Goal: Information Seeking & Learning: Learn about a topic

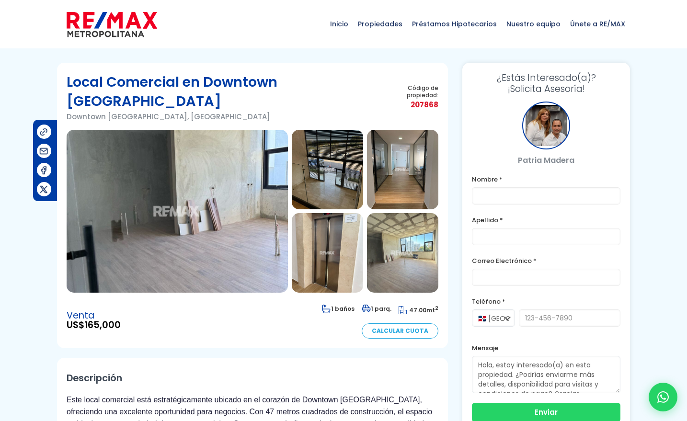
click at [172, 172] on img at bounding box center [177, 211] width 221 height 163
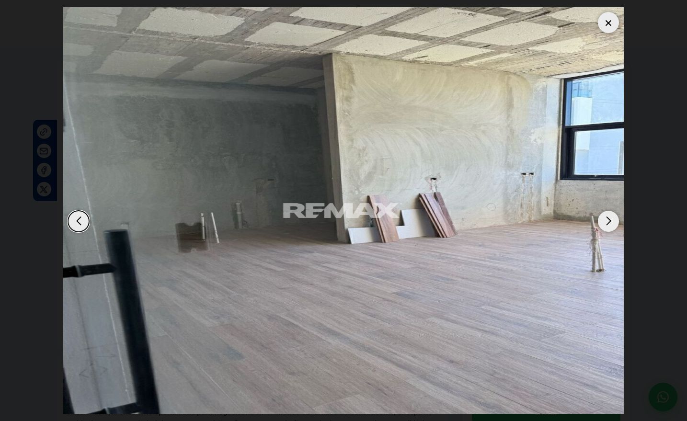
click at [610, 222] on div "Next slide" at bounding box center [608, 221] width 21 height 21
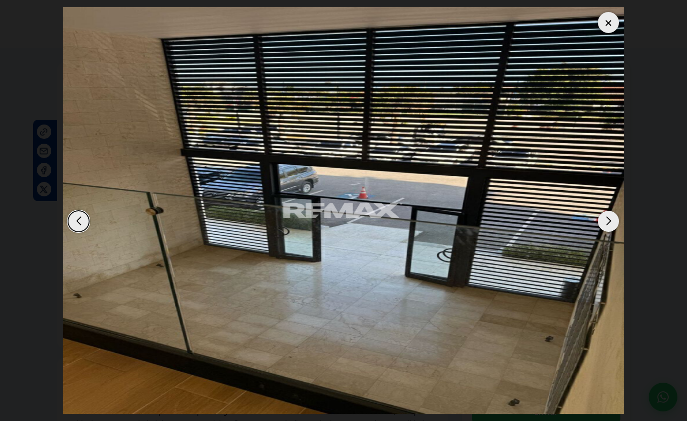
click at [610, 222] on div "Next slide" at bounding box center [608, 221] width 21 height 21
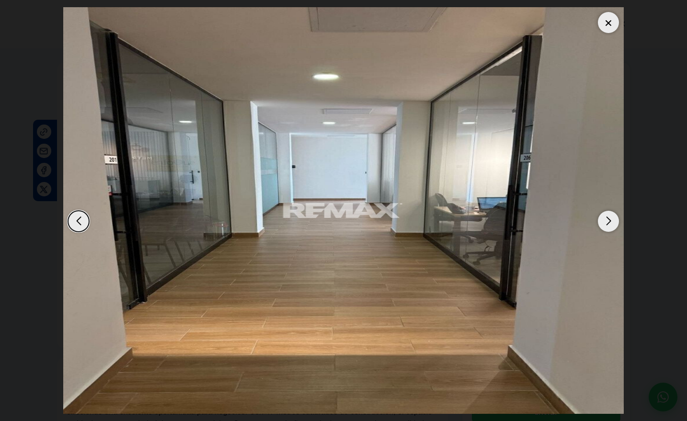
click at [610, 222] on div "Next slide" at bounding box center [608, 221] width 21 height 21
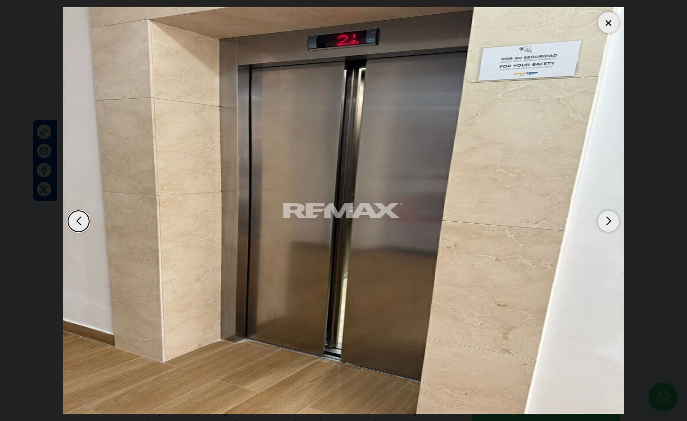
click at [610, 222] on div "Next slide" at bounding box center [608, 221] width 21 height 21
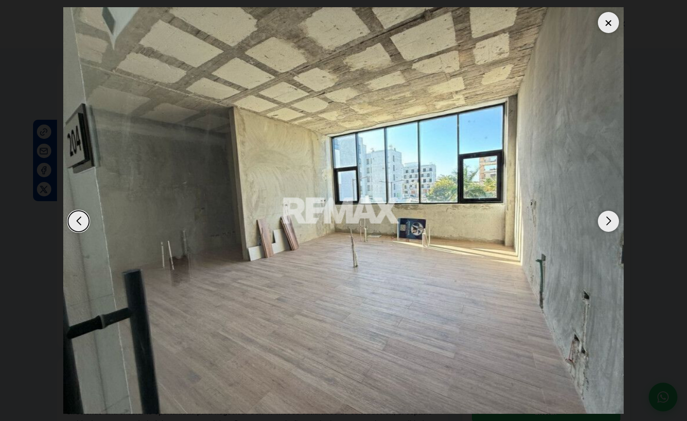
click at [610, 222] on div "Next slide" at bounding box center [608, 221] width 21 height 21
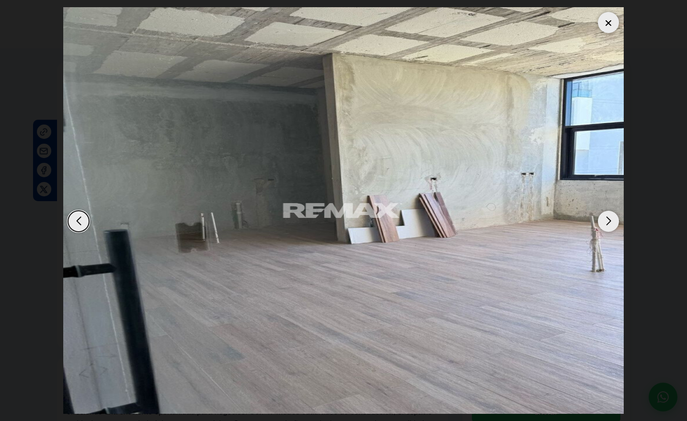
click at [610, 222] on div "Next slide" at bounding box center [608, 221] width 21 height 21
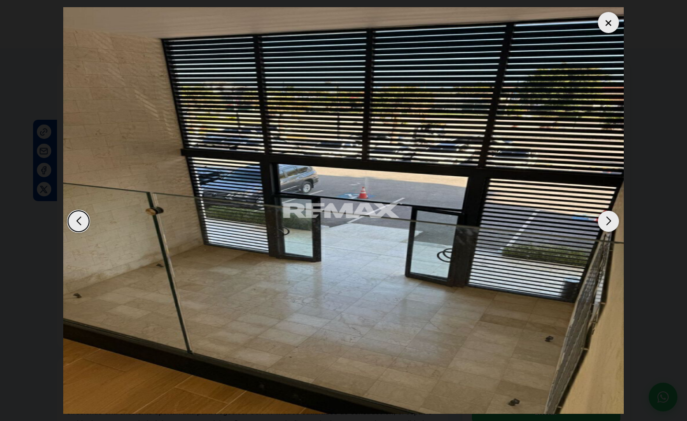
click at [610, 222] on div "Next slide" at bounding box center [608, 221] width 21 height 21
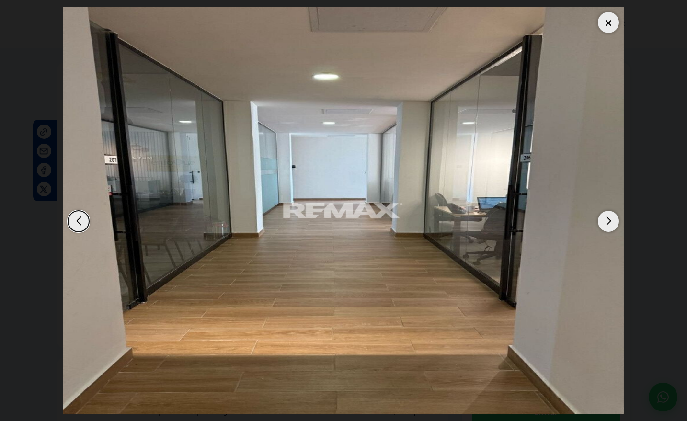
click at [610, 222] on div "Next slide" at bounding box center [608, 221] width 21 height 21
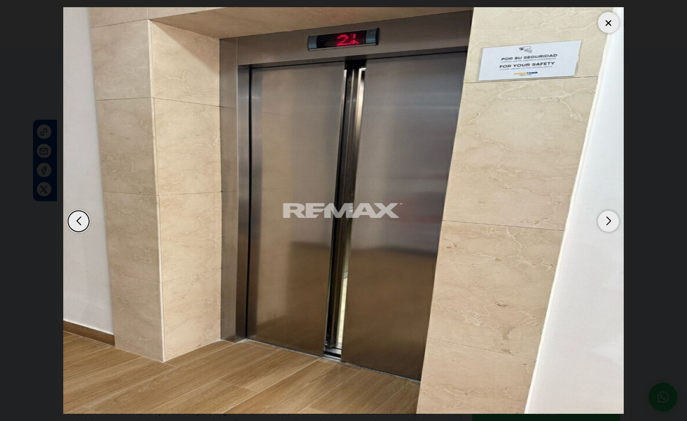
click at [610, 222] on div "Next slide" at bounding box center [608, 221] width 21 height 21
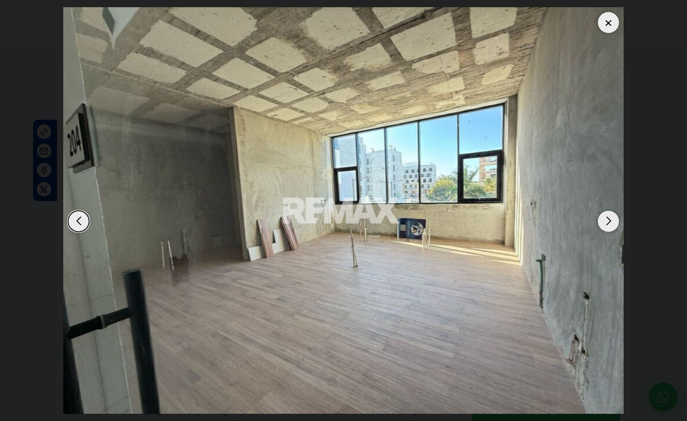
click at [610, 222] on div "Next slide" at bounding box center [608, 221] width 21 height 21
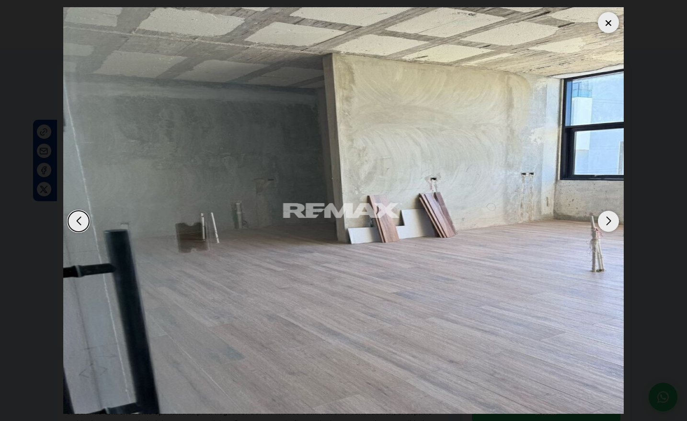
click at [610, 222] on div "Next slide" at bounding box center [608, 221] width 21 height 21
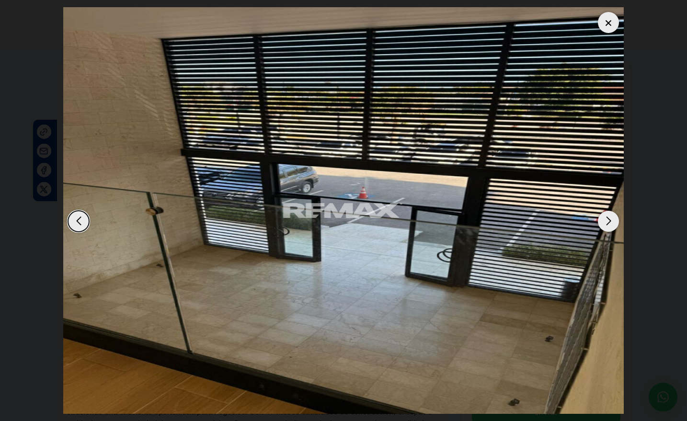
click at [605, 23] on div at bounding box center [608, 22] width 21 height 21
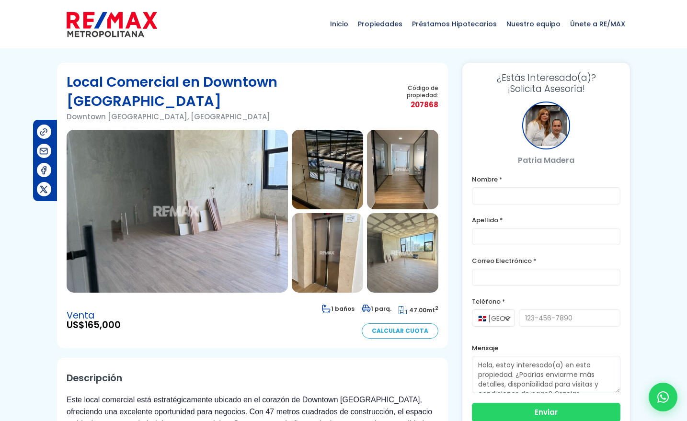
click at [333, 171] on img at bounding box center [327, 170] width 71 height 80
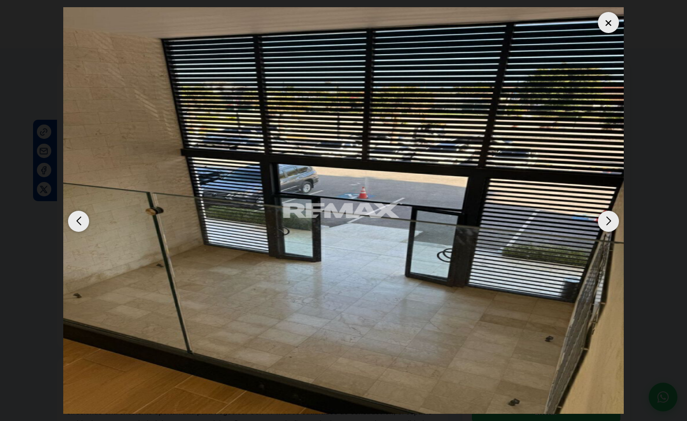
click at [605, 223] on div "Next slide" at bounding box center [608, 221] width 21 height 21
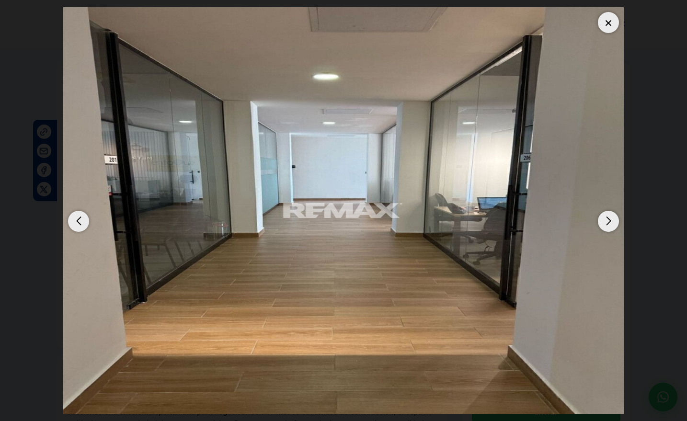
click at [605, 223] on div "Next slide" at bounding box center [608, 221] width 21 height 21
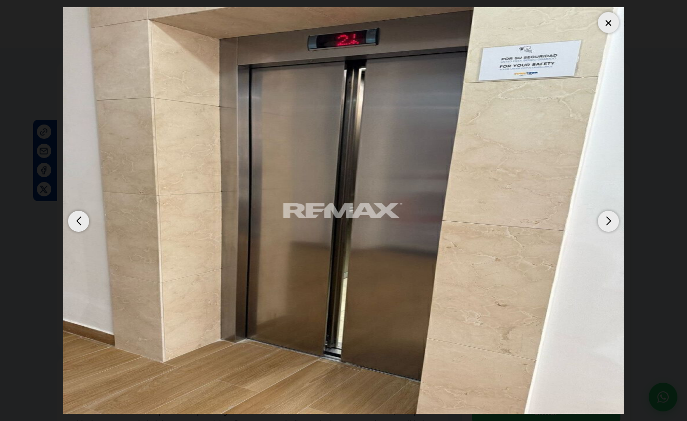
click at [613, 26] on div at bounding box center [608, 22] width 21 height 21
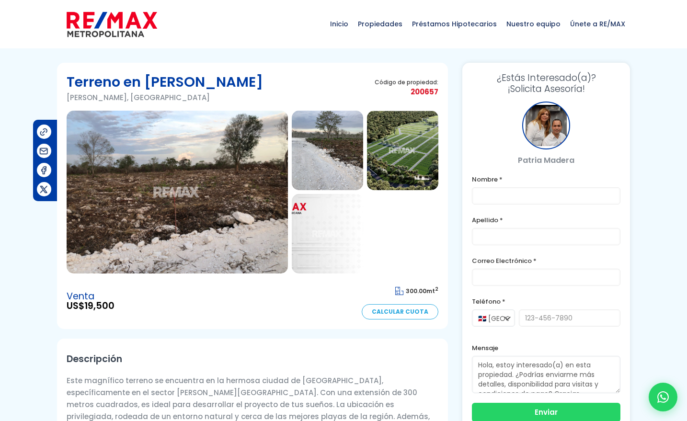
click at [197, 181] on img at bounding box center [177, 192] width 221 height 163
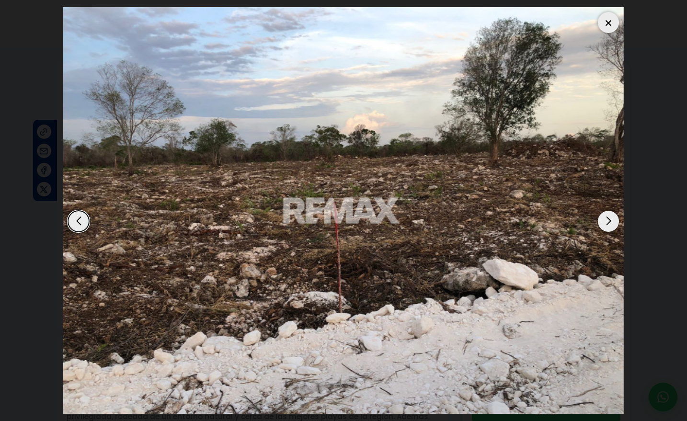
click at [603, 214] on div "Next slide" at bounding box center [608, 221] width 21 height 21
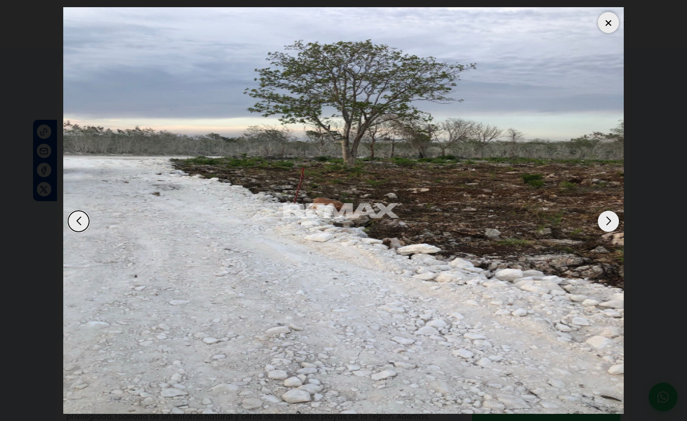
click at [603, 214] on div "Next slide" at bounding box center [608, 221] width 21 height 21
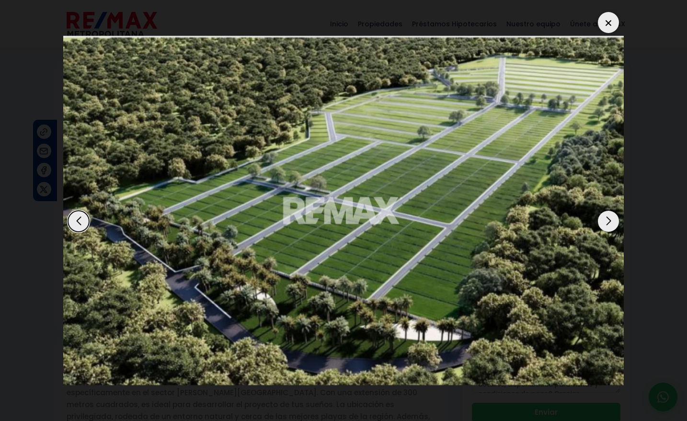
click at [604, 17] on div at bounding box center [608, 22] width 21 height 21
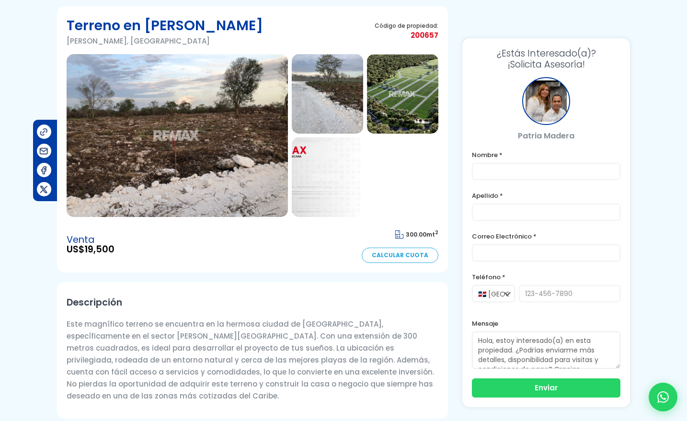
scroll to position [58, 0]
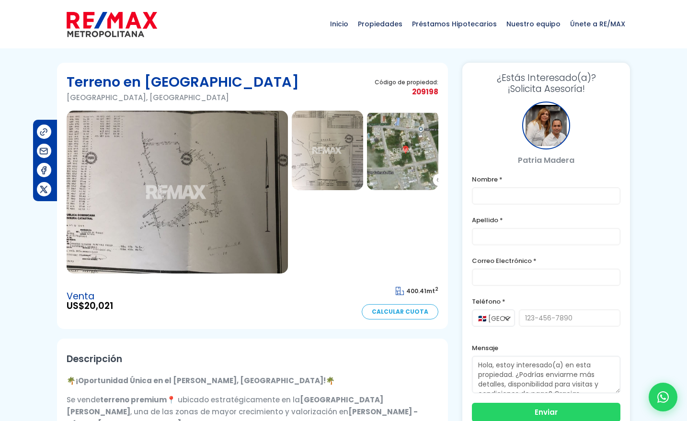
click at [251, 170] on img at bounding box center [177, 192] width 221 height 163
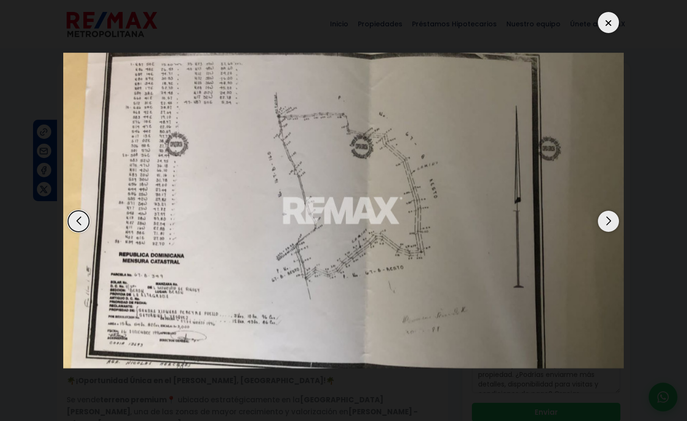
click at [604, 214] on div "Next slide" at bounding box center [608, 221] width 21 height 21
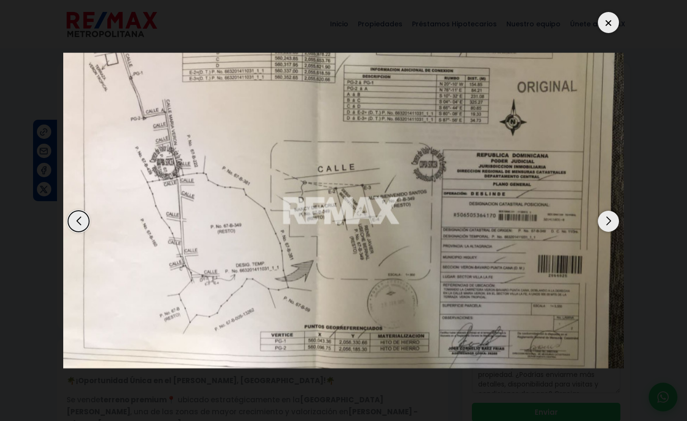
click at [604, 214] on div "Next slide" at bounding box center [608, 221] width 21 height 21
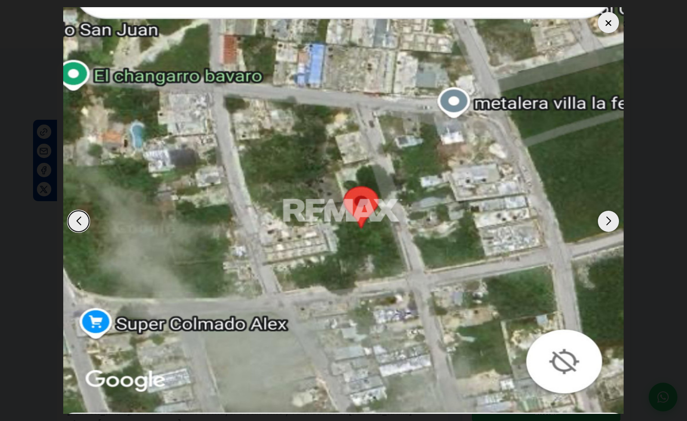
click at [604, 214] on div "Next slide" at bounding box center [608, 221] width 21 height 21
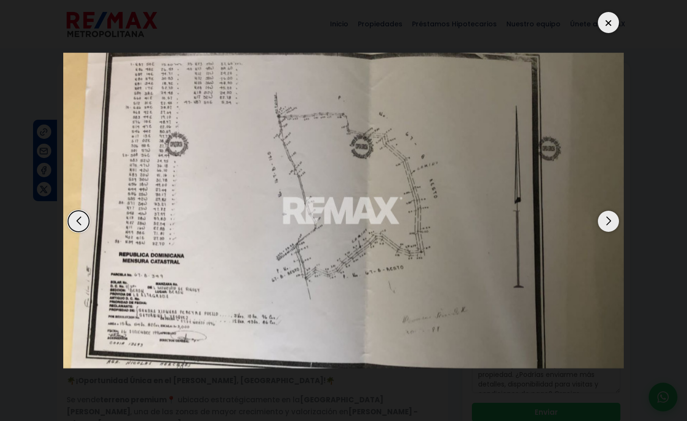
click at [604, 23] on div at bounding box center [608, 22] width 21 height 21
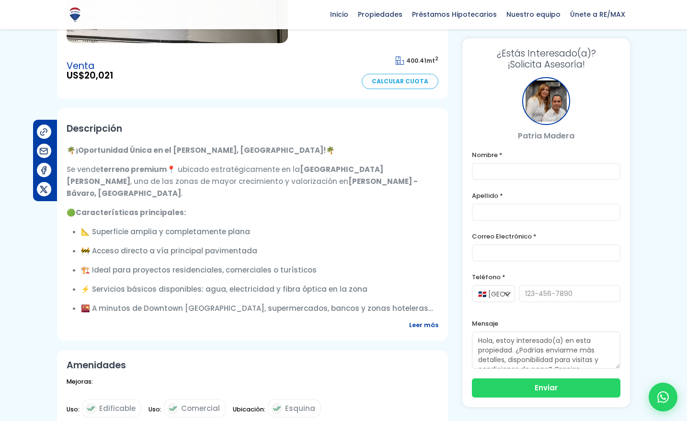
scroll to position [249, 0]
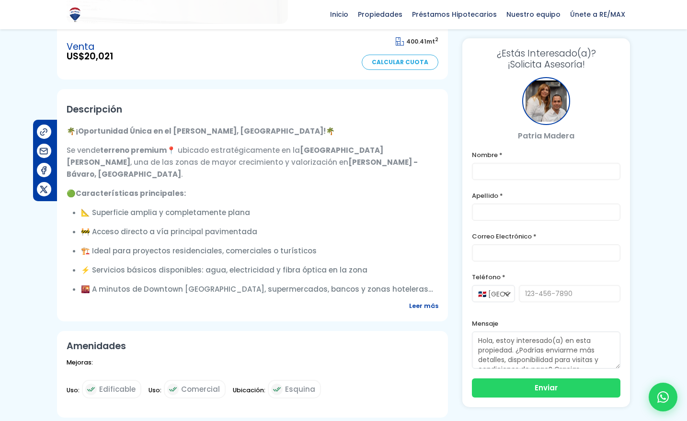
click at [418, 311] on span "Leer más" at bounding box center [423, 306] width 29 height 12
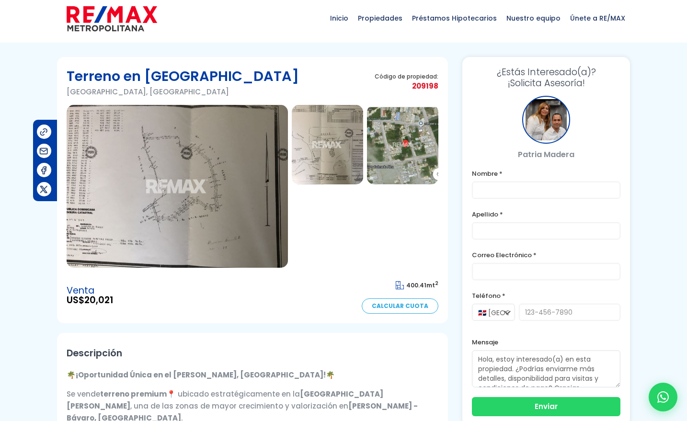
scroll to position [4, 0]
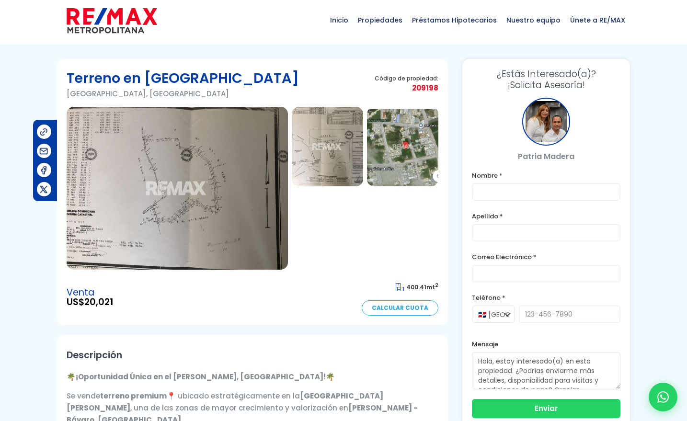
click at [327, 144] on img at bounding box center [327, 147] width 71 height 80
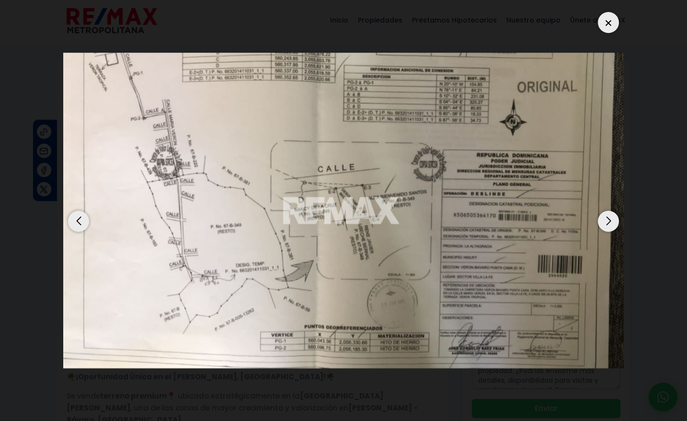
click at [604, 220] on div "Next slide" at bounding box center [608, 221] width 21 height 21
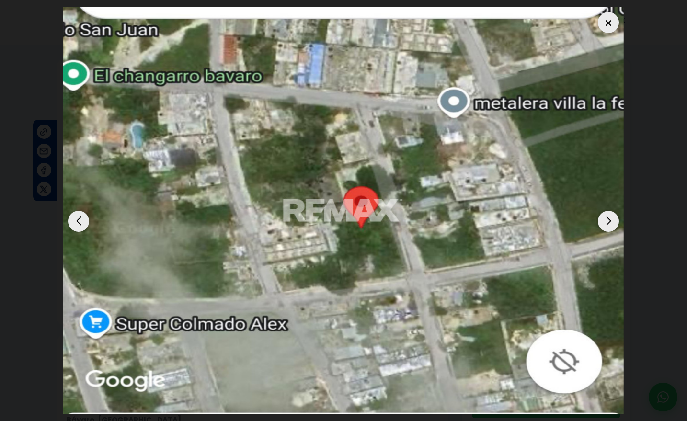
click at [604, 215] on div "Next slide" at bounding box center [608, 221] width 21 height 21
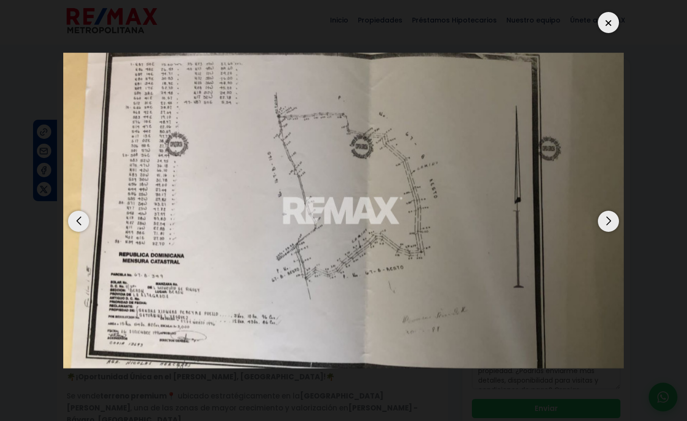
click at [607, 25] on div at bounding box center [608, 22] width 21 height 21
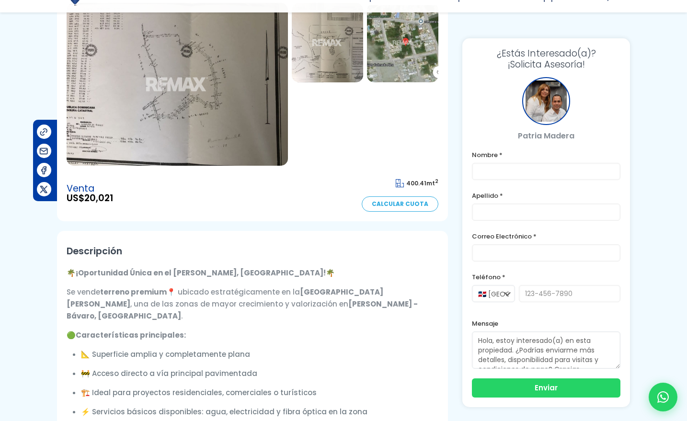
scroll to position [119, 0]
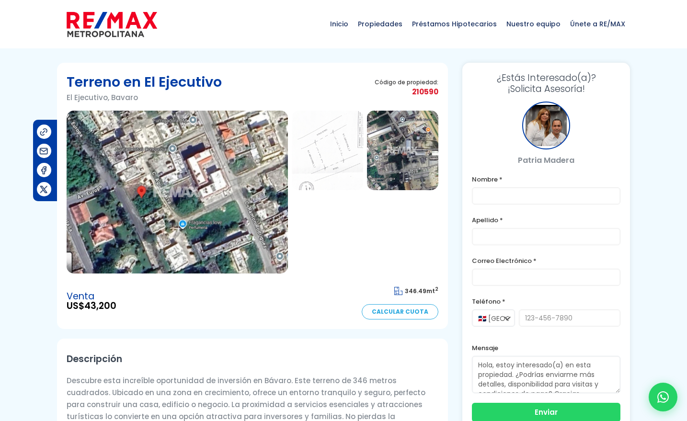
click at [246, 240] on img at bounding box center [177, 192] width 221 height 163
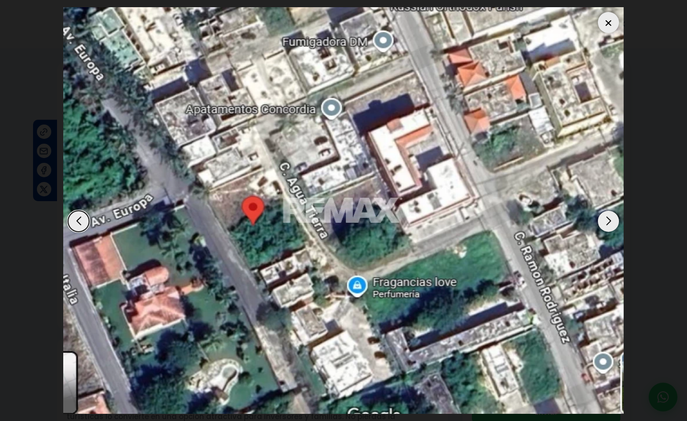
click at [608, 216] on div "Next slide" at bounding box center [608, 221] width 21 height 21
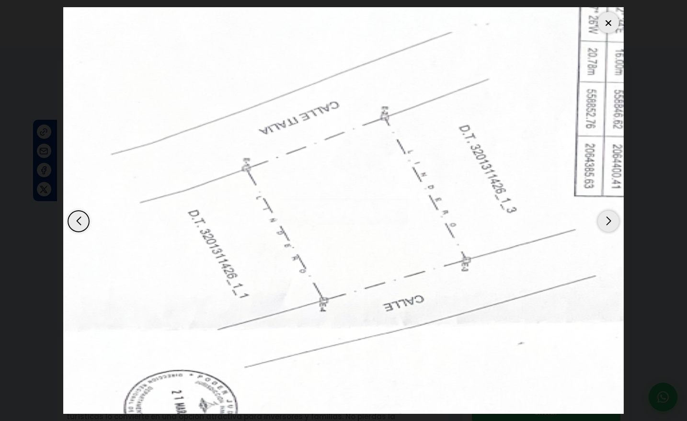
click at [608, 216] on div "Next slide" at bounding box center [608, 221] width 21 height 21
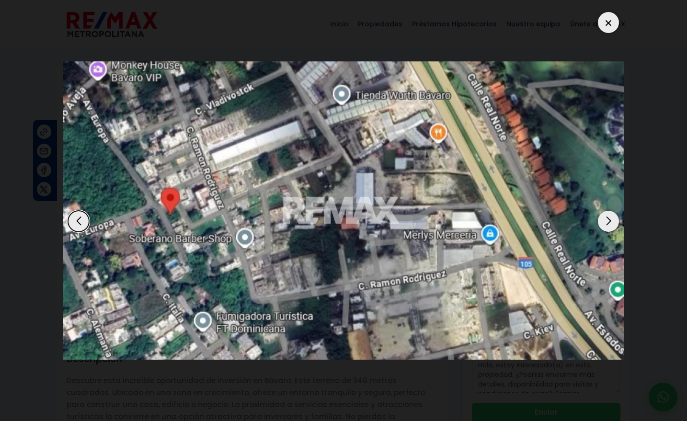
click at [604, 20] on div at bounding box center [608, 22] width 21 height 21
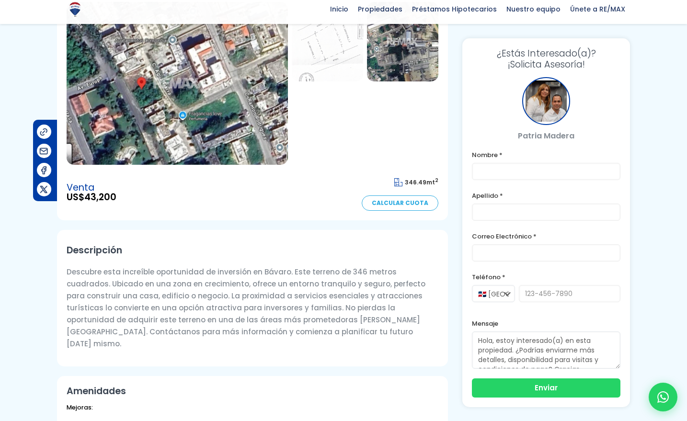
scroll to position [110, 0]
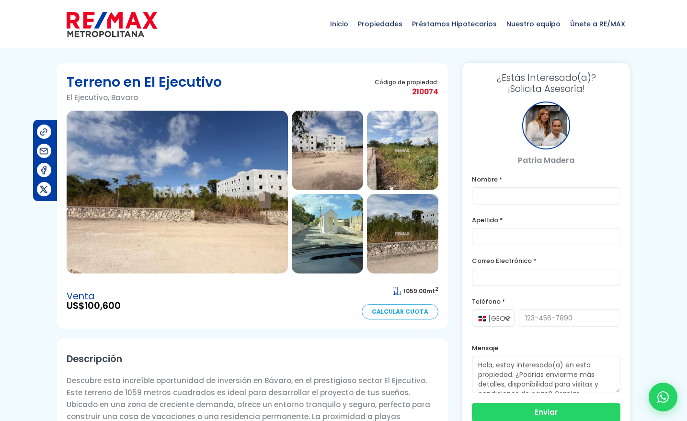
click at [180, 158] on img at bounding box center [177, 192] width 221 height 163
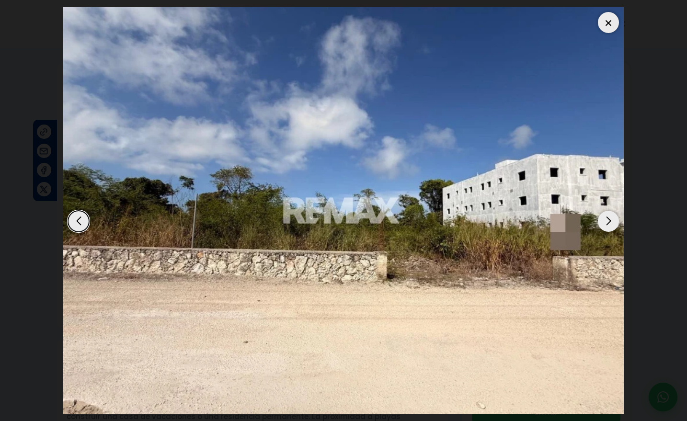
click at [603, 217] on div "Next slide" at bounding box center [608, 221] width 21 height 21
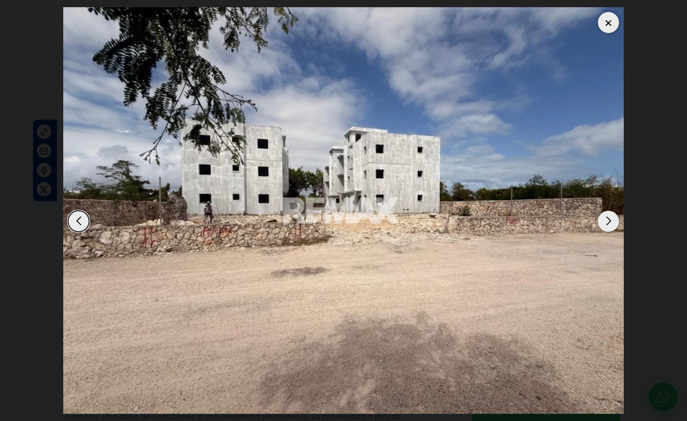
click at [603, 217] on div "Next slide" at bounding box center [608, 221] width 21 height 21
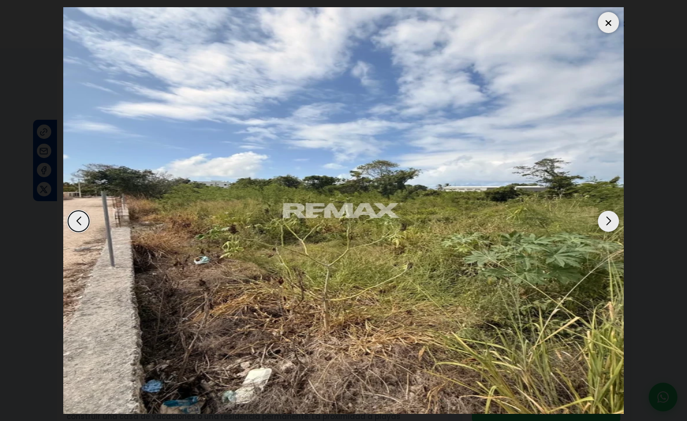
click at [603, 217] on div "Next slide" at bounding box center [608, 221] width 21 height 21
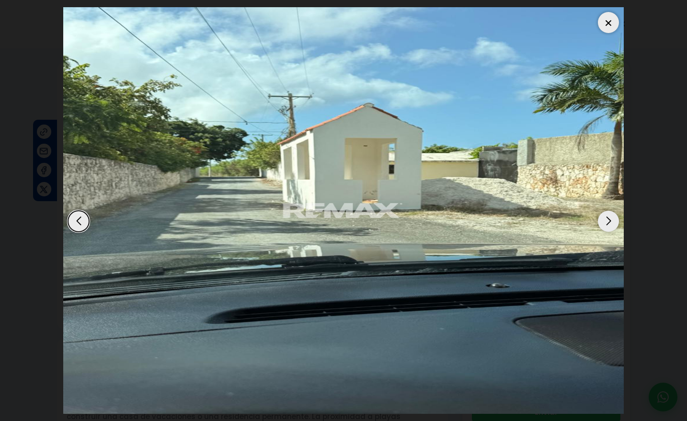
click at [603, 217] on div "Next slide" at bounding box center [608, 221] width 21 height 21
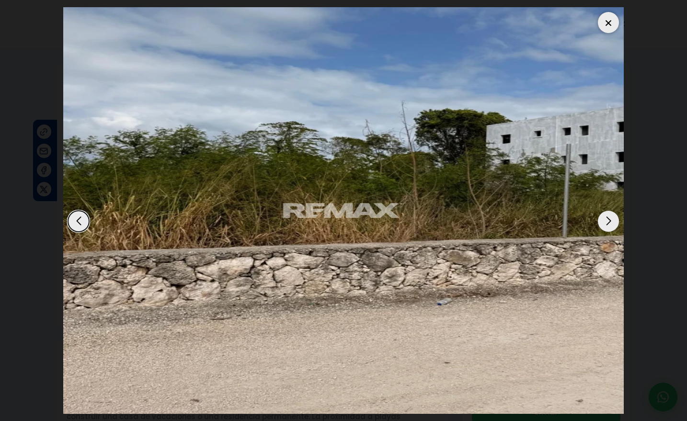
click at [603, 217] on div "Next slide" at bounding box center [608, 221] width 21 height 21
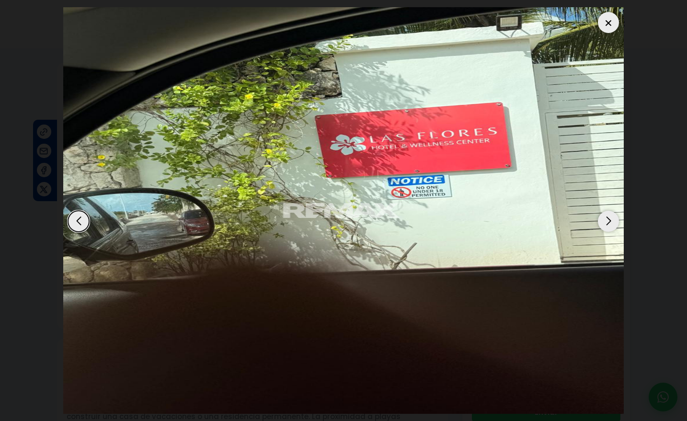
click at [603, 217] on div "Next slide" at bounding box center [608, 221] width 21 height 21
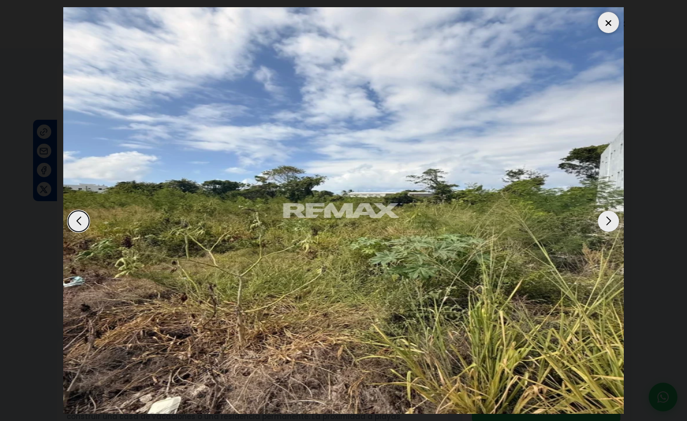
click at [614, 27] on div at bounding box center [608, 22] width 21 height 21
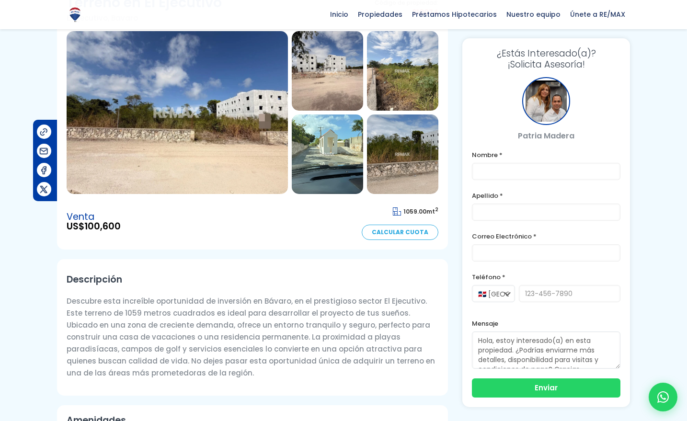
scroll to position [91, 0]
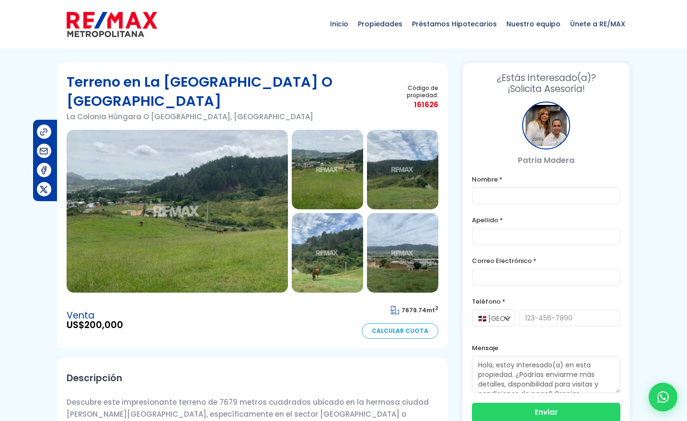
click at [237, 211] on img at bounding box center [177, 211] width 221 height 163
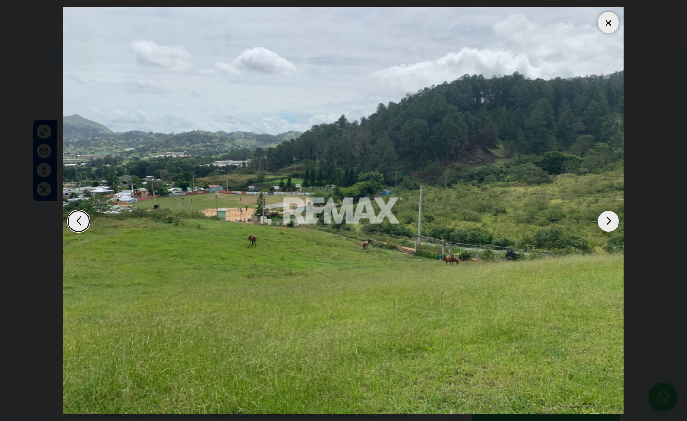
click at [612, 225] on div "Next slide" at bounding box center [608, 221] width 21 height 21
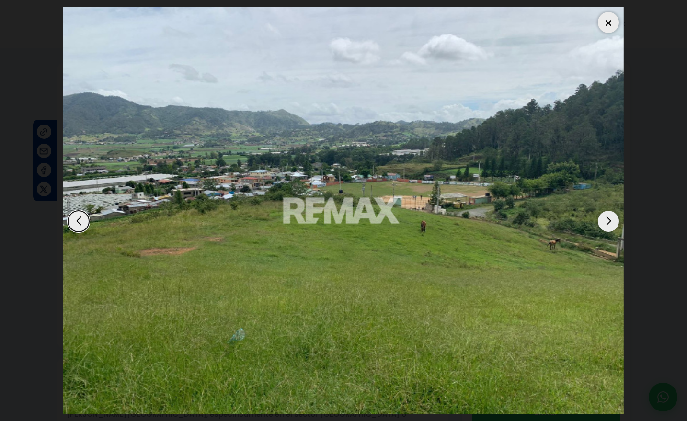
click at [612, 225] on div "Next slide" at bounding box center [608, 221] width 21 height 21
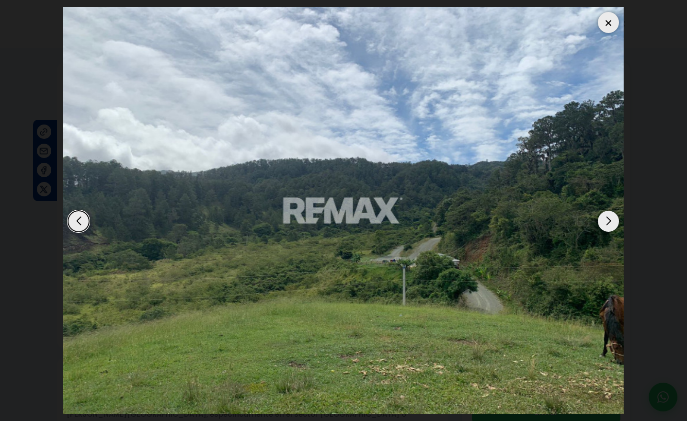
click at [612, 225] on div "Next slide" at bounding box center [608, 221] width 21 height 21
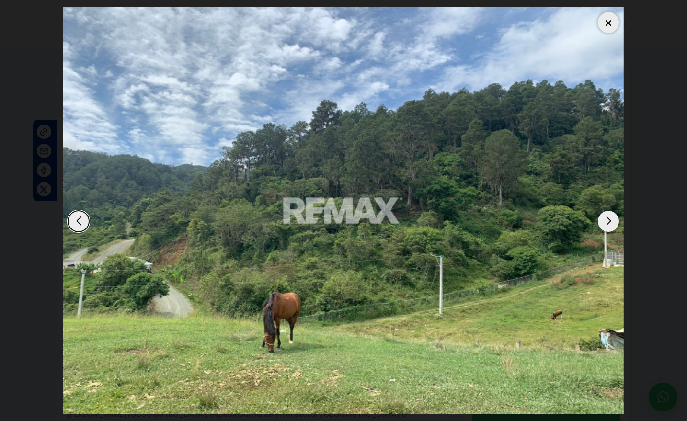
click at [612, 225] on div "Next slide" at bounding box center [608, 221] width 21 height 21
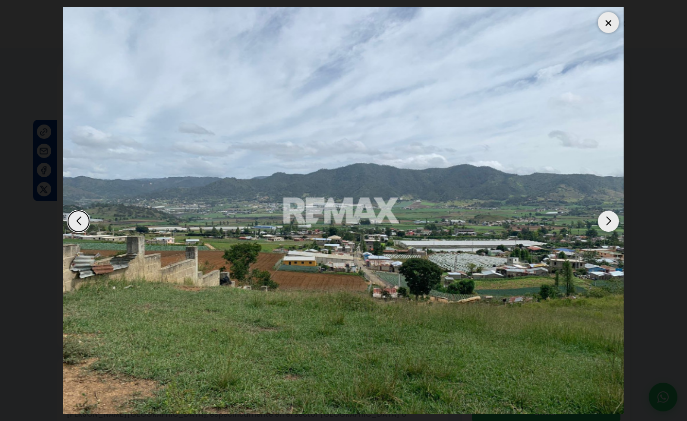
click at [612, 225] on div "Next slide" at bounding box center [608, 221] width 21 height 21
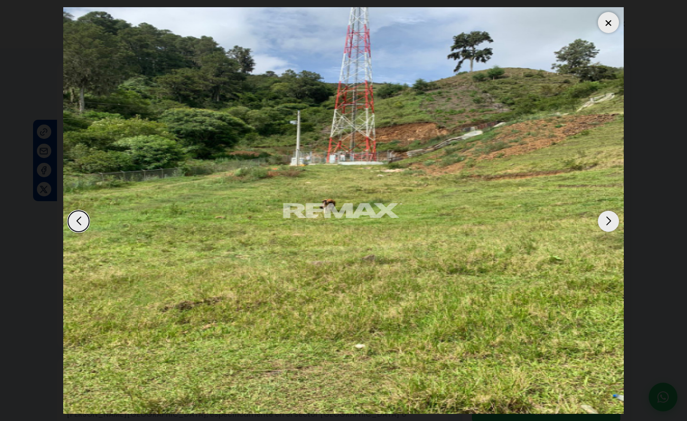
click at [612, 225] on div "Next slide" at bounding box center [608, 221] width 21 height 21
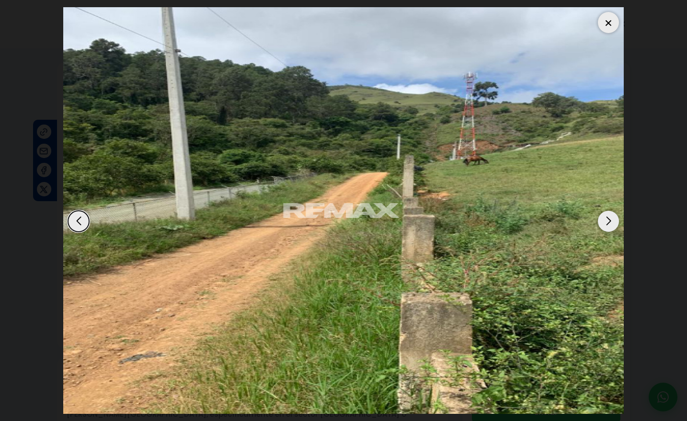
click at [612, 225] on div "Next slide" at bounding box center [608, 221] width 21 height 21
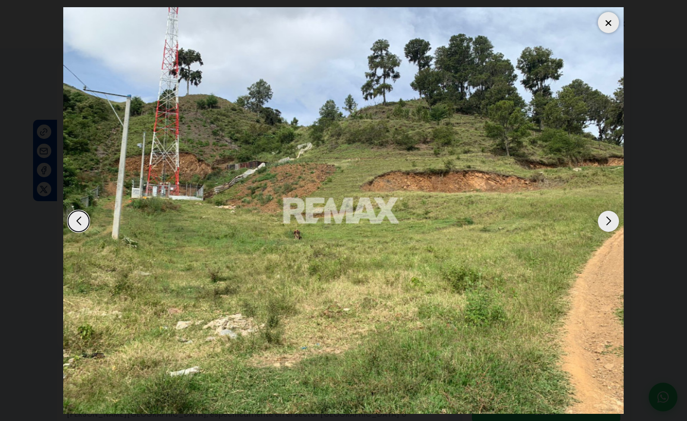
click at [612, 225] on div "Next slide" at bounding box center [608, 221] width 21 height 21
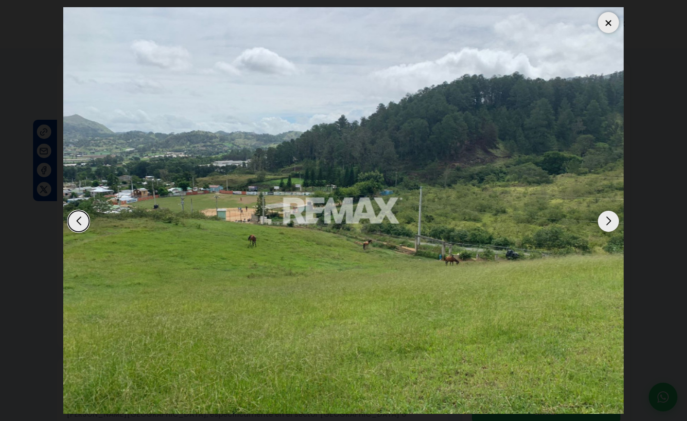
click at [612, 225] on div "Next slide" at bounding box center [608, 221] width 21 height 21
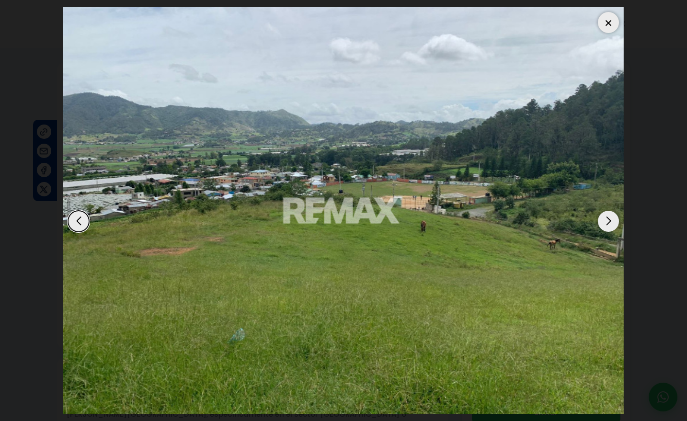
click at [606, 25] on div at bounding box center [608, 22] width 21 height 21
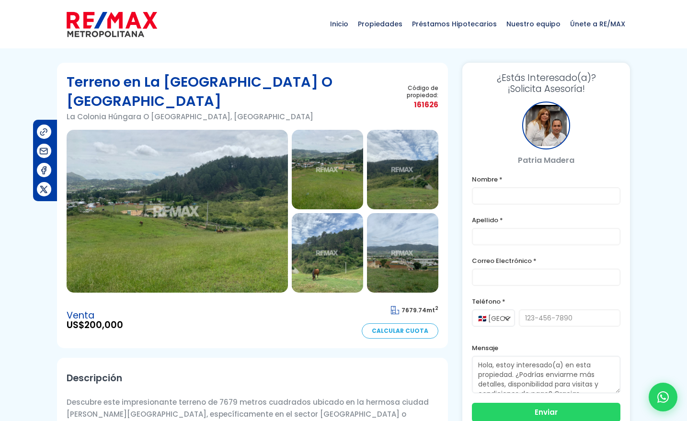
click at [193, 216] on img at bounding box center [177, 211] width 221 height 163
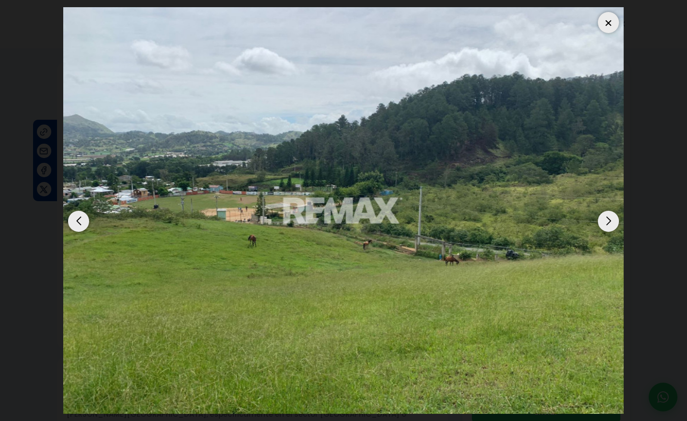
click at [615, 217] on div "Next slide" at bounding box center [608, 221] width 21 height 21
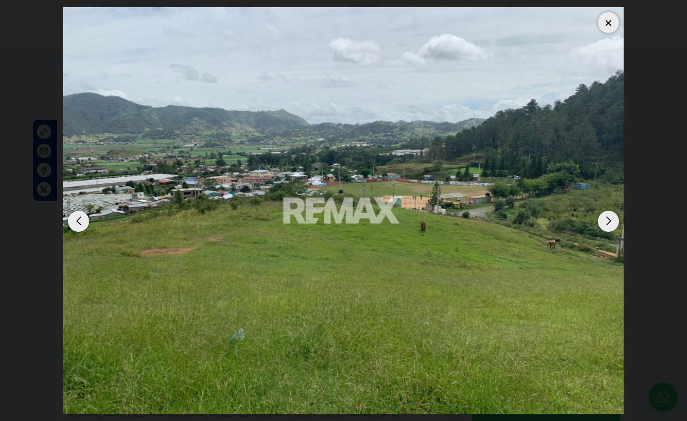
click at [615, 217] on div "Next slide" at bounding box center [608, 221] width 21 height 21
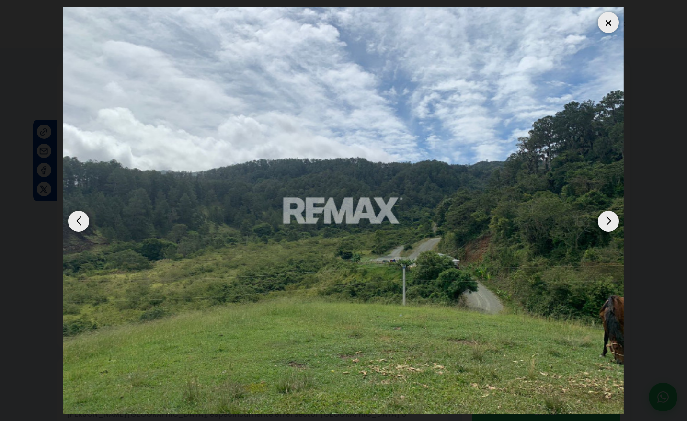
click at [615, 217] on div "Next slide" at bounding box center [608, 221] width 21 height 21
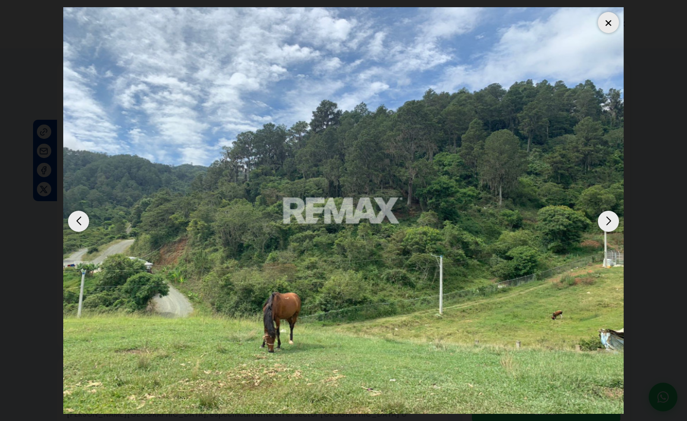
click at [622, 34] on img "4 / 8" at bounding box center [343, 210] width 561 height 407
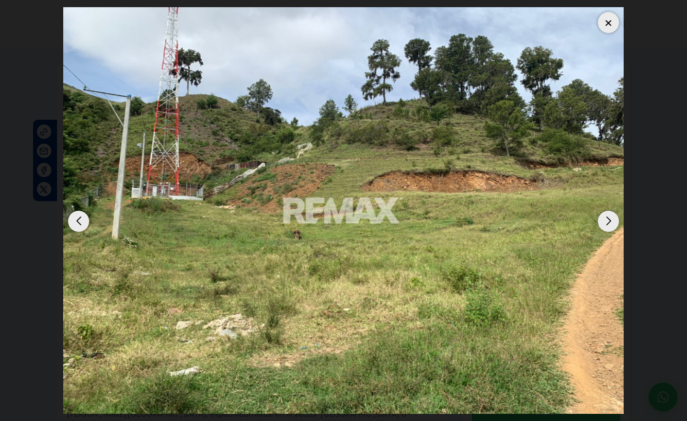
click at [607, 23] on div at bounding box center [608, 22] width 21 height 21
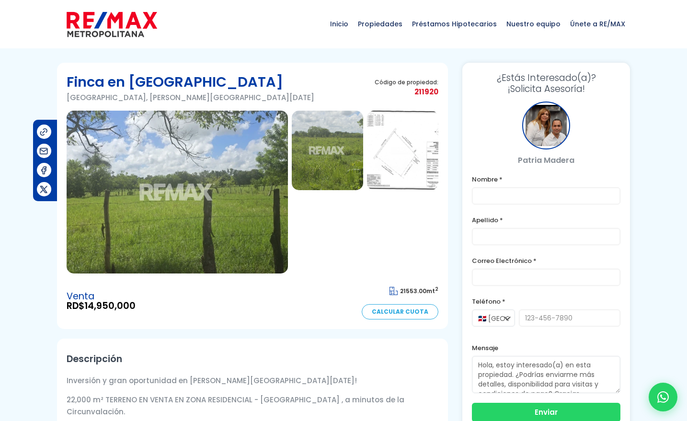
click at [174, 189] on img at bounding box center [177, 192] width 221 height 163
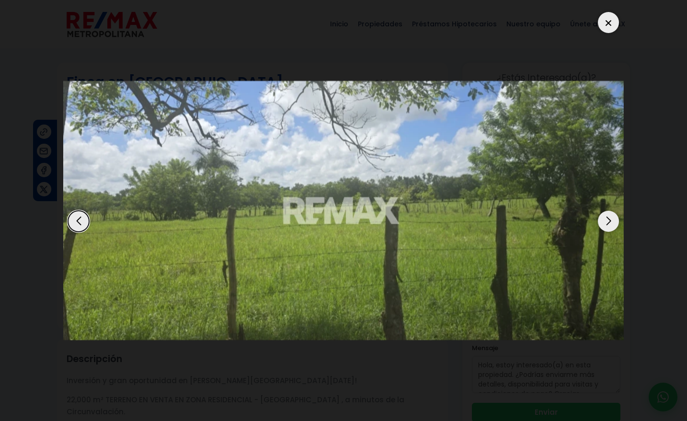
click at [599, 222] on div "Next slide" at bounding box center [608, 221] width 21 height 21
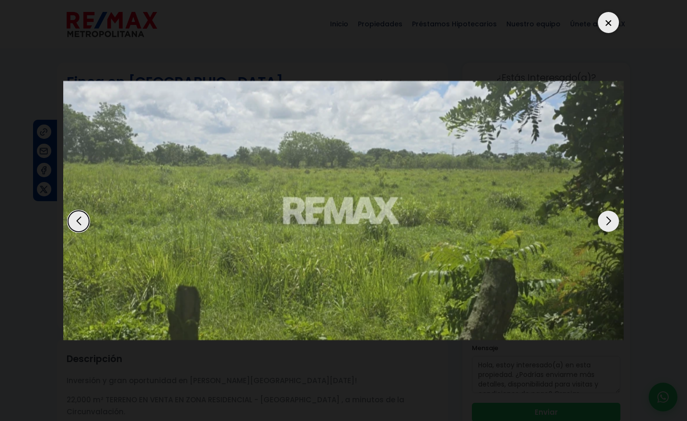
click at [599, 222] on div "Next slide" at bounding box center [608, 221] width 21 height 21
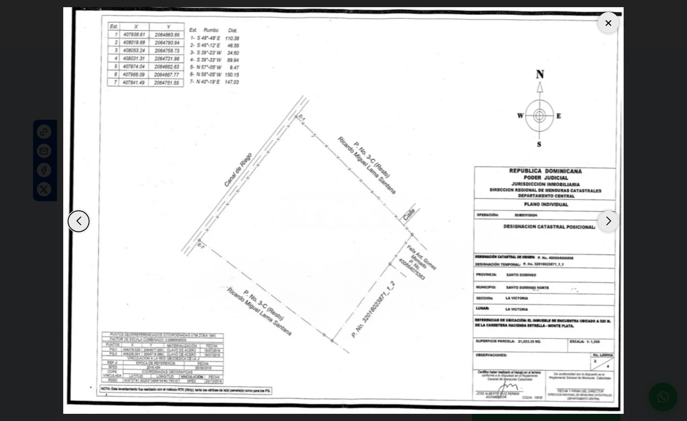
click at [599, 222] on div "Next slide" at bounding box center [608, 221] width 21 height 21
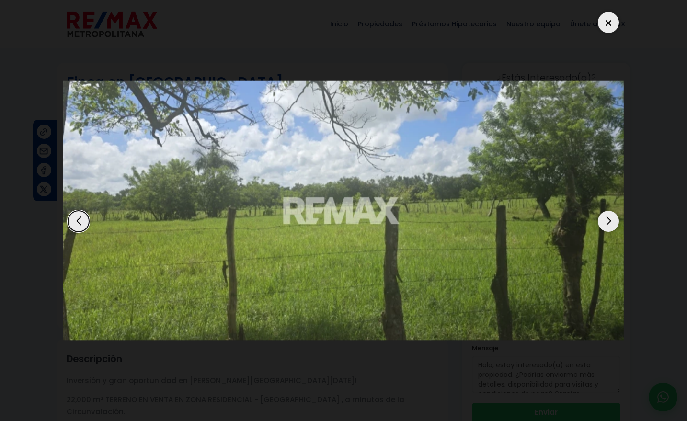
click at [599, 222] on div "Next slide" at bounding box center [608, 221] width 21 height 21
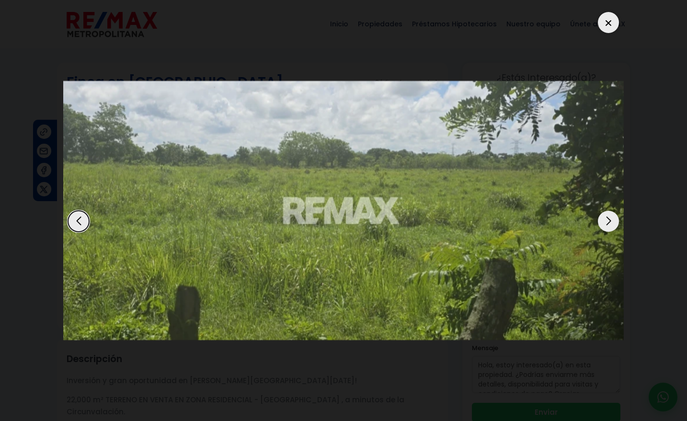
click at [599, 222] on div "Next slide" at bounding box center [608, 221] width 21 height 21
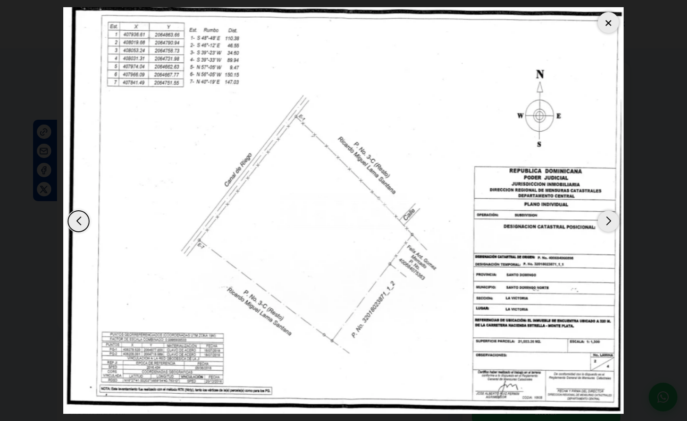
click at [611, 21] on div at bounding box center [608, 22] width 21 height 21
